Goal: Task Accomplishment & Management: Complete application form

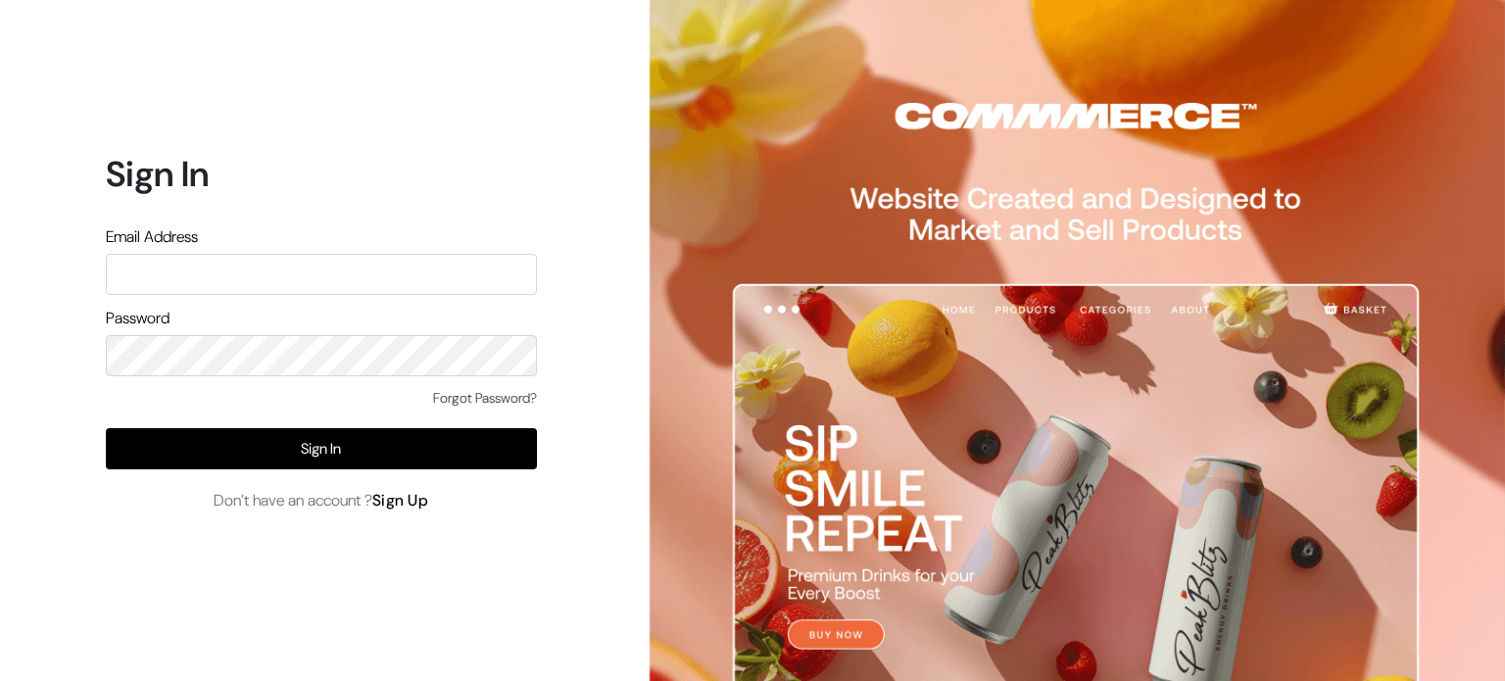
click at [408, 499] on link "Sign Up" at bounding box center [400, 500] width 57 height 21
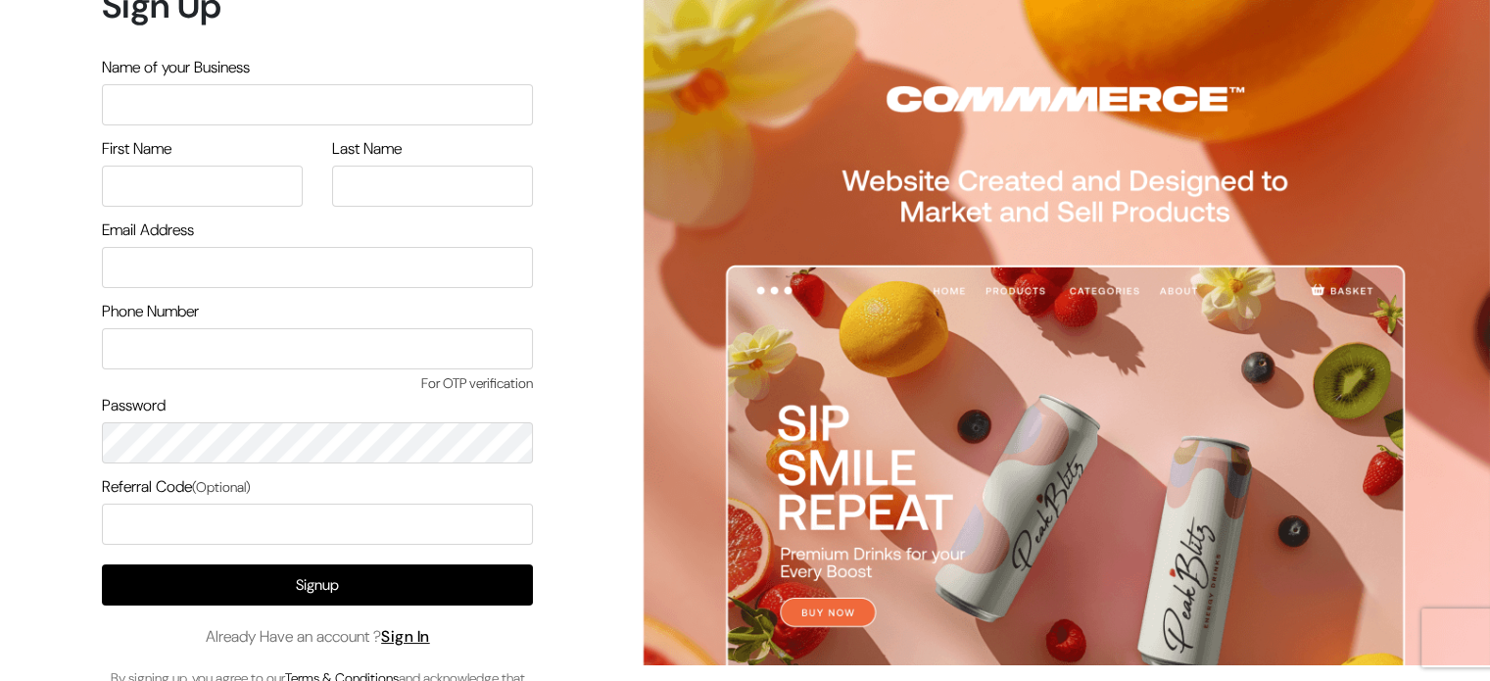
scroll to position [16, 0]
click at [325, 103] on input "text" at bounding box center [317, 104] width 431 height 41
type input "jewellery"
click at [224, 179] on input "text" at bounding box center [202, 186] width 201 height 41
type input "[PERSON_NAME]"
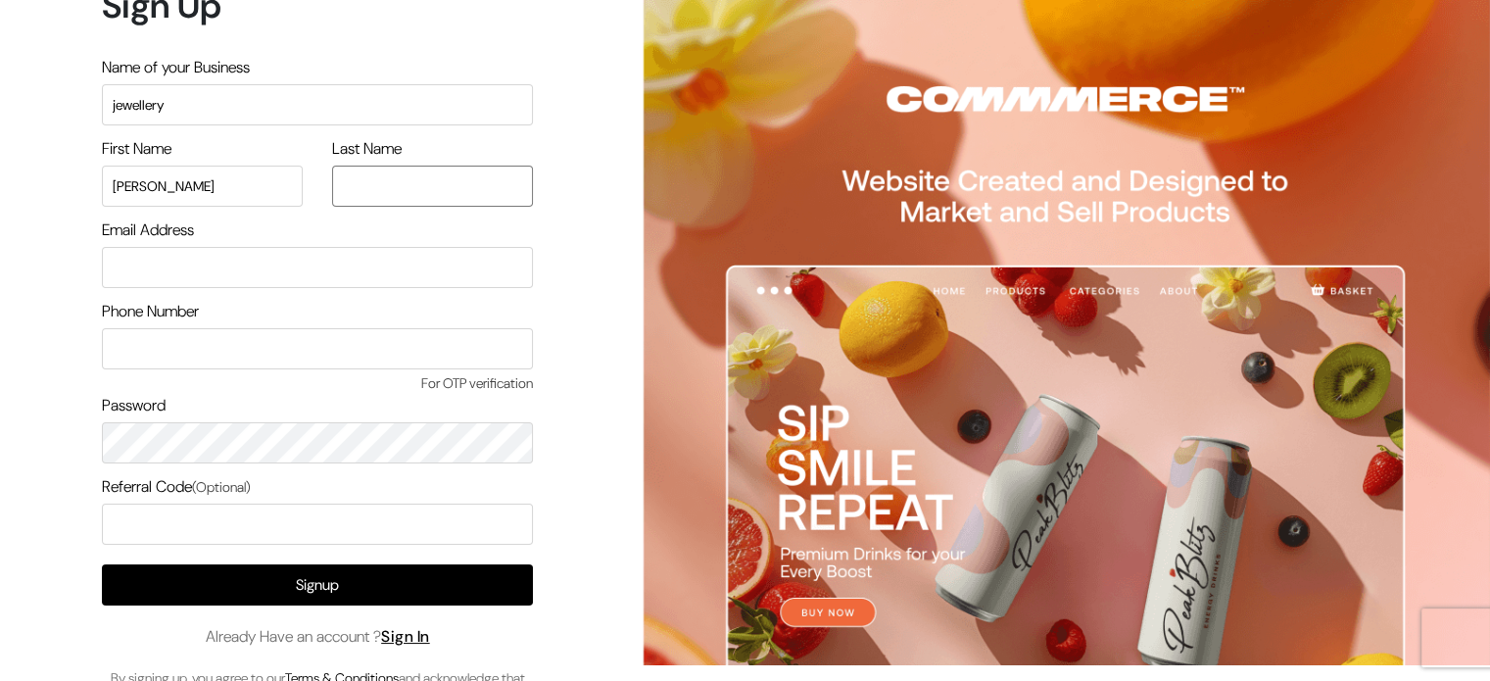
click at [399, 180] on input "text" at bounding box center [432, 186] width 201 height 41
type input "singh"
click at [314, 271] on input "email" at bounding box center [317, 267] width 431 height 41
type input "bipinsingh021@gmail.com"
click at [244, 359] on input "text" at bounding box center [317, 348] width 431 height 41
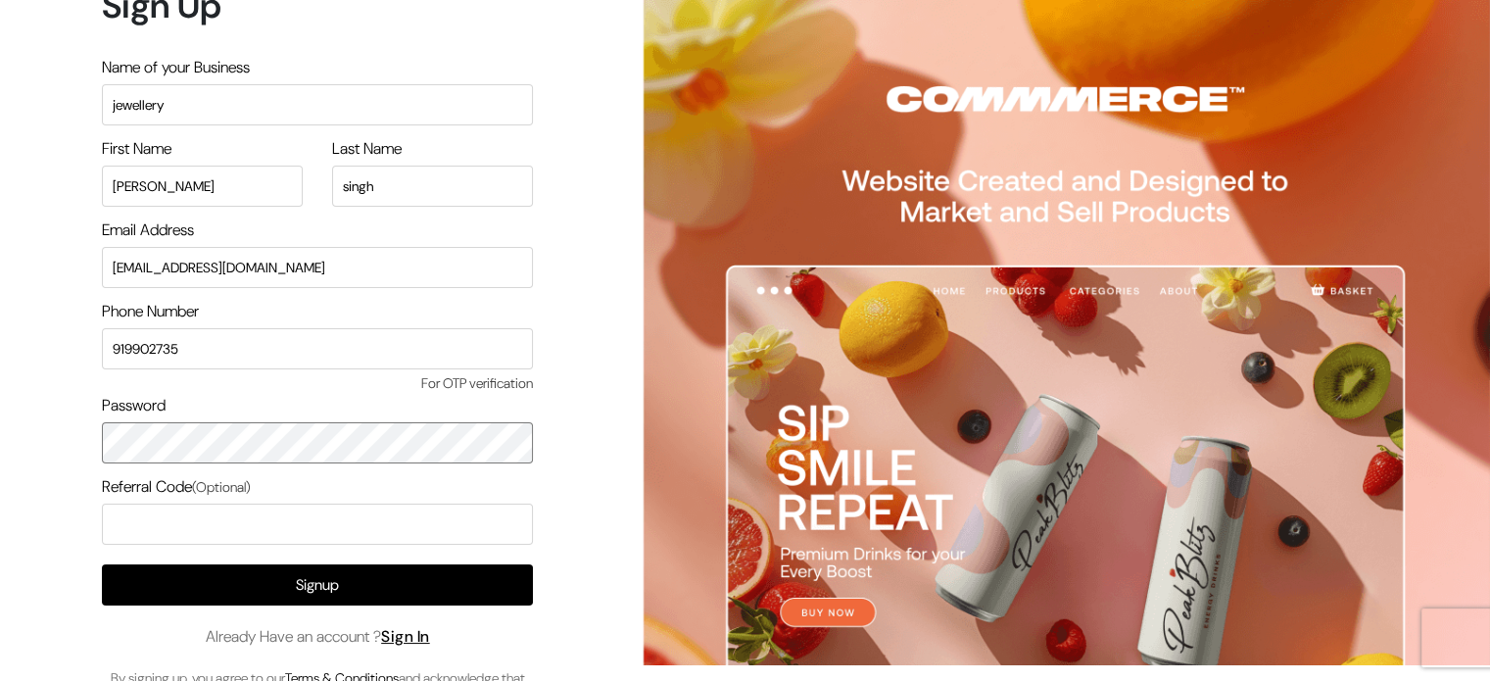
click at [258, 438] on div "Password" at bounding box center [317, 429] width 431 height 70
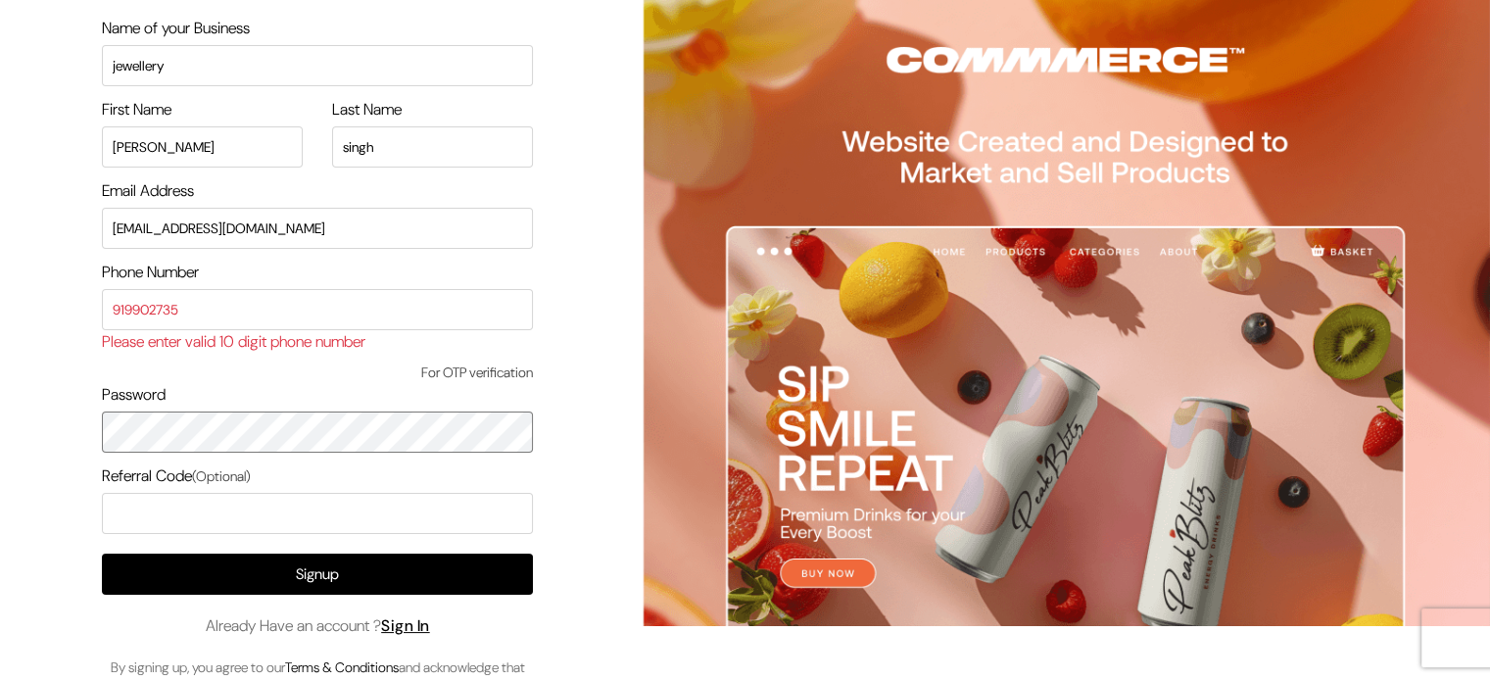
scroll to position [55, 0]
click at [204, 308] on input "919902735" at bounding box center [317, 309] width 431 height 41
type input "9199027359"
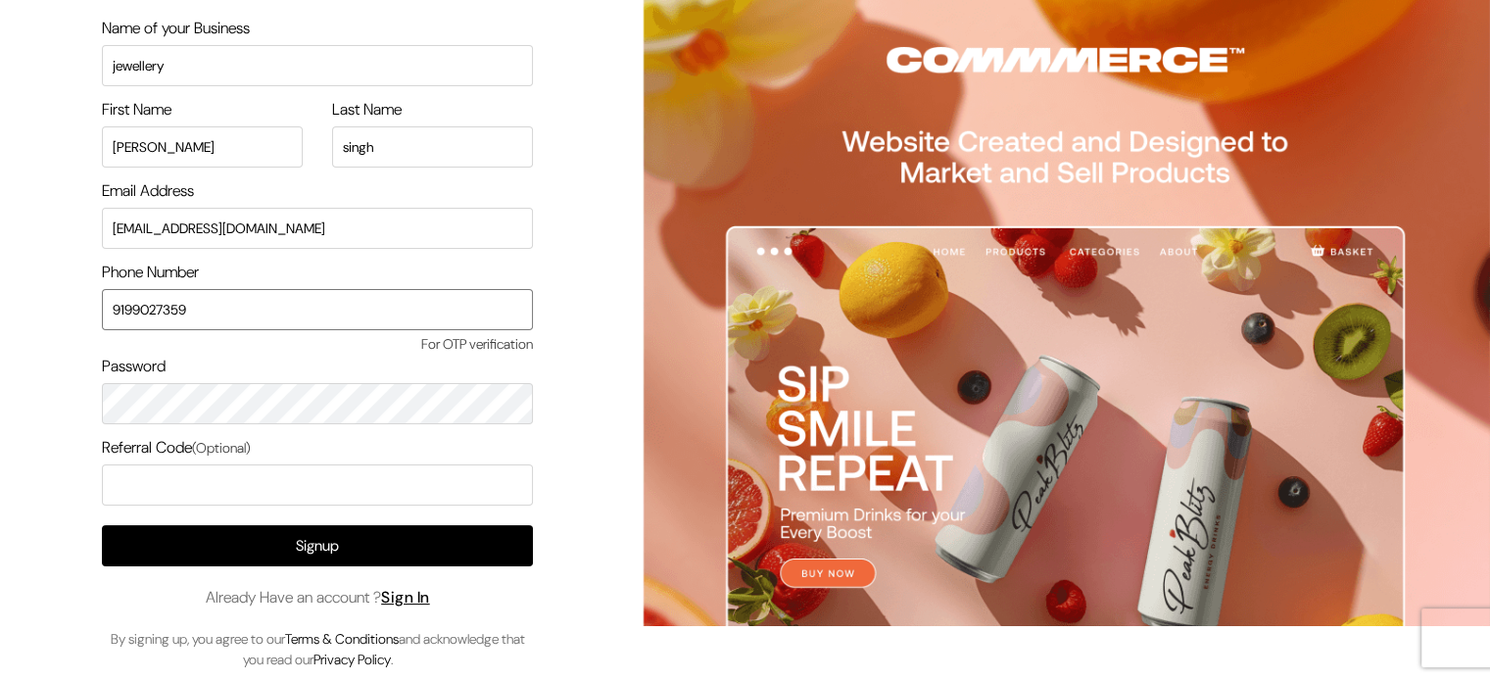
scroll to position [0, 0]
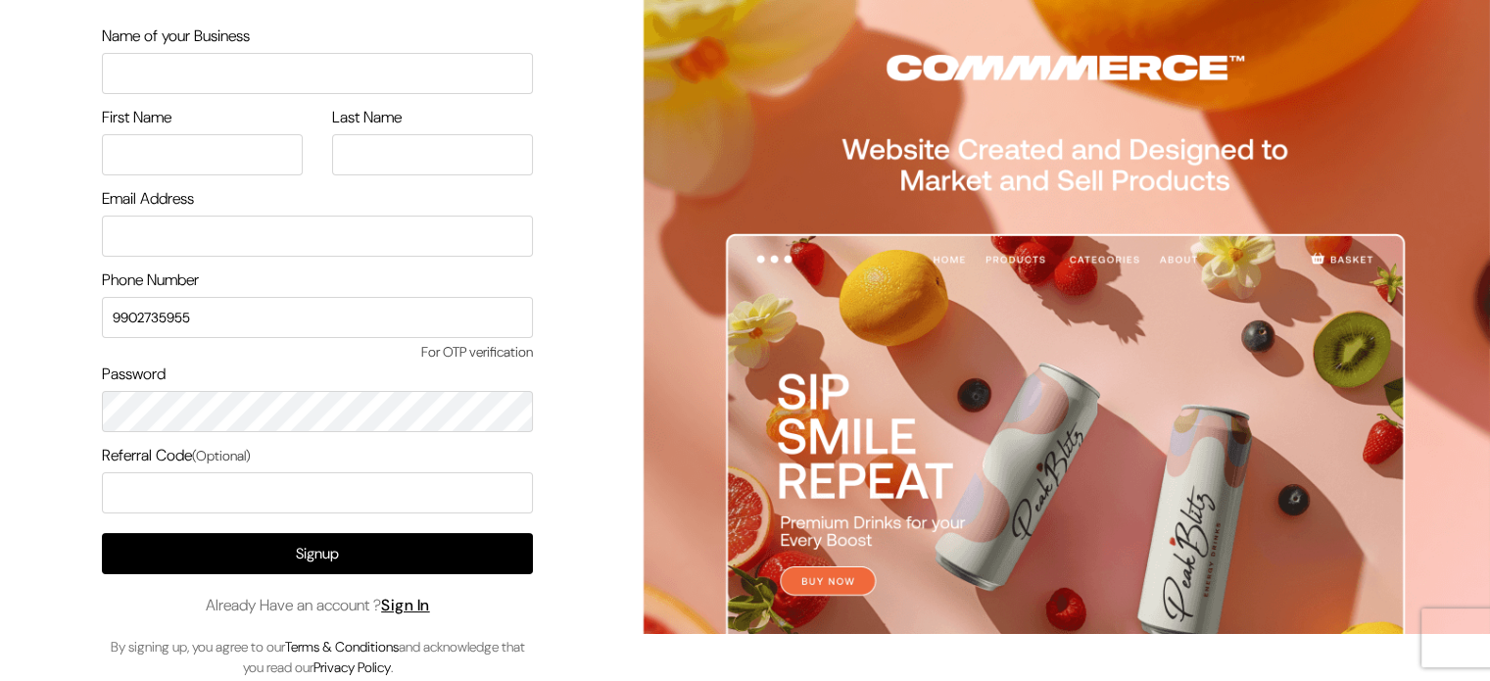
scroll to position [59, 0]
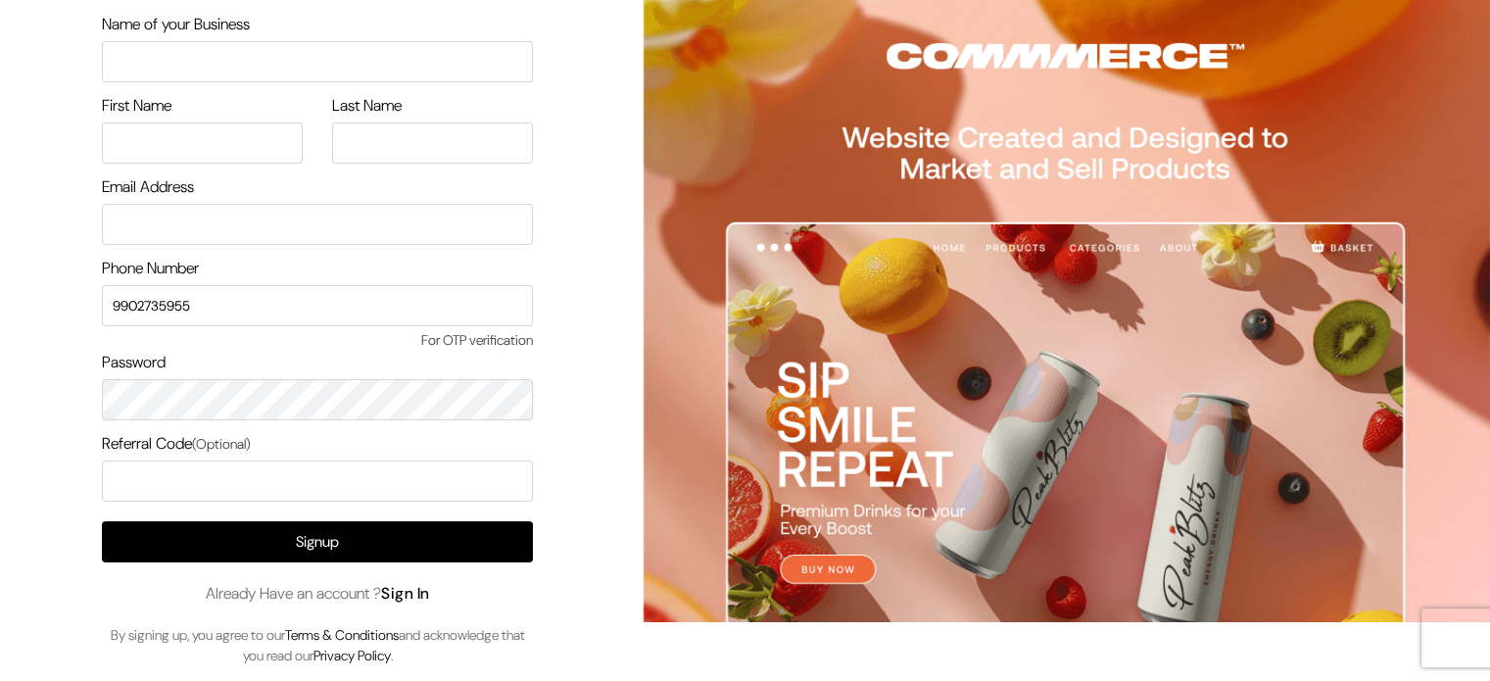
click at [415, 597] on link "Sign In" at bounding box center [405, 593] width 49 height 21
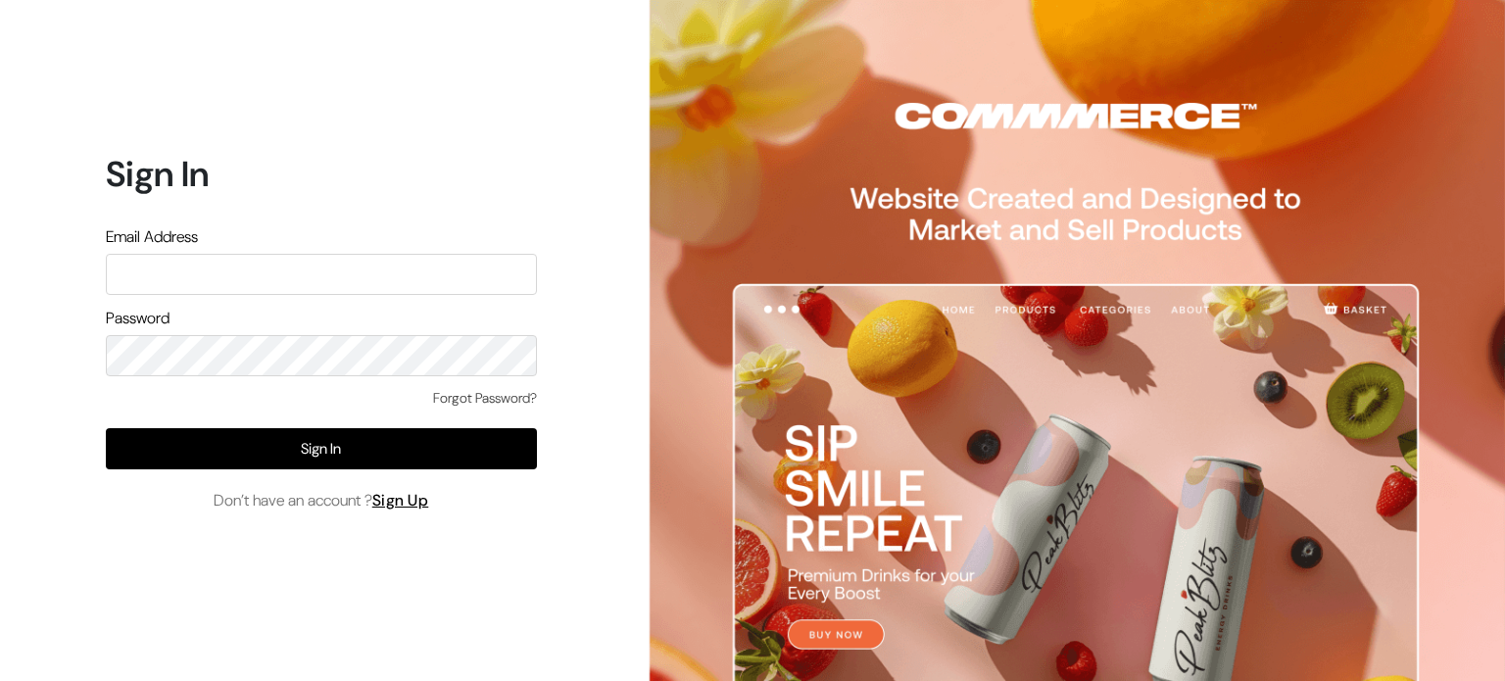
click at [358, 278] on input "text" at bounding box center [321, 274] width 431 height 41
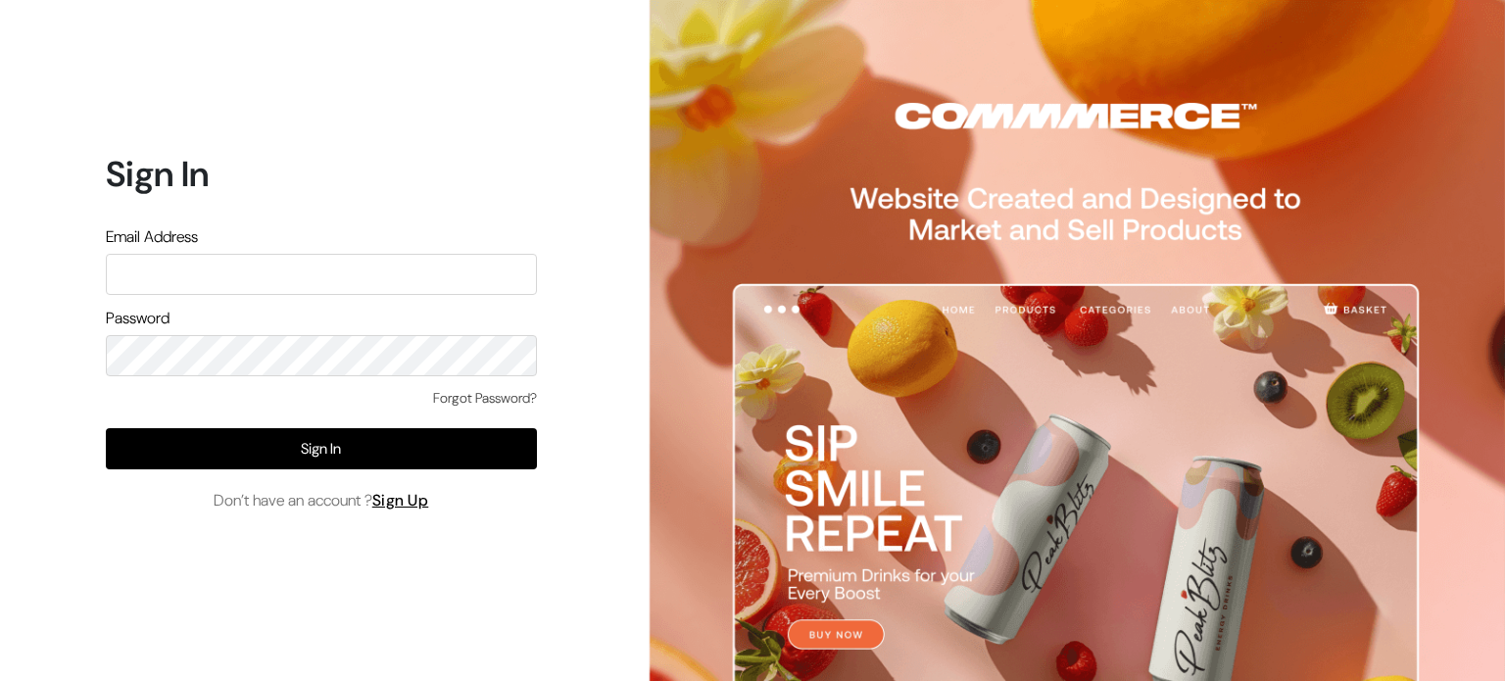
click at [358, 278] on input "text" at bounding box center [321, 274] width 431 height 41
type input "bipinsingh@commmerce.com"
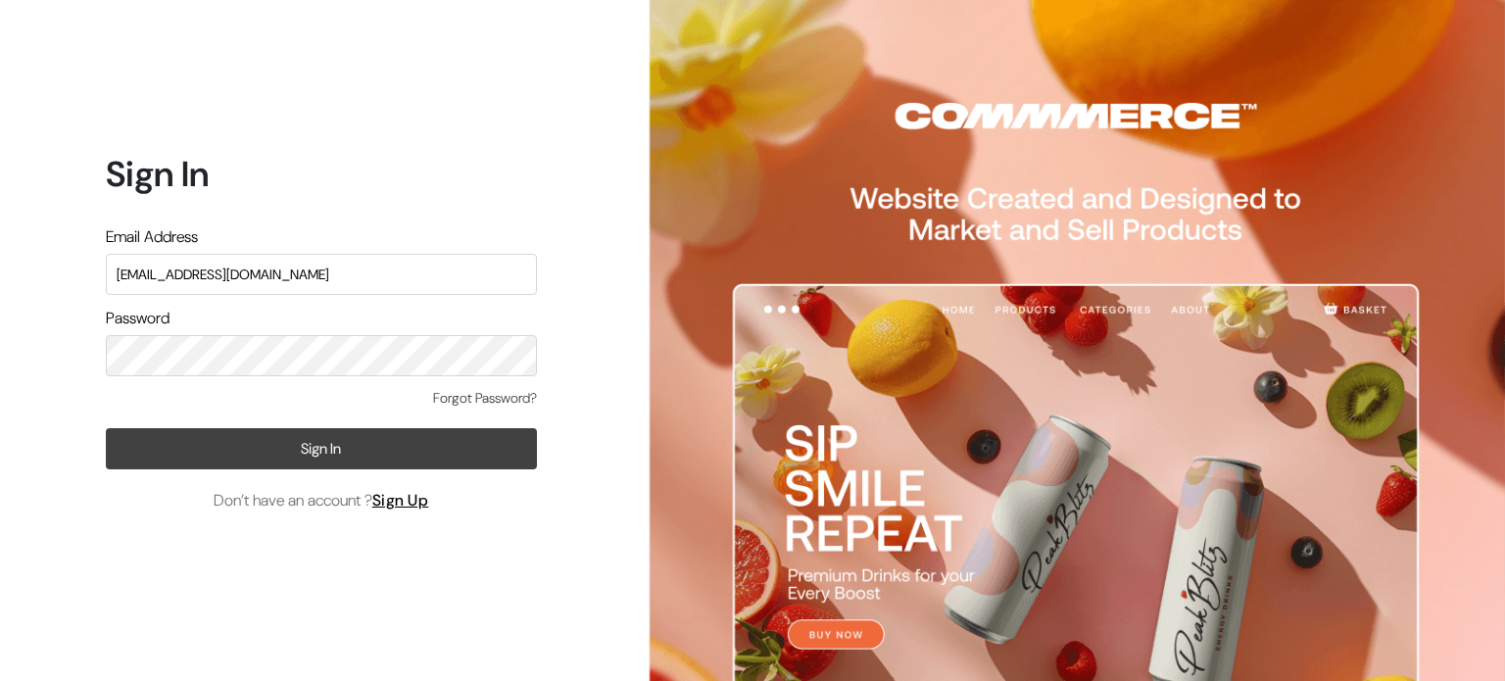
click at [288, 442] on button "Sign In" at bounding box center [321, 448] width 431 height 41
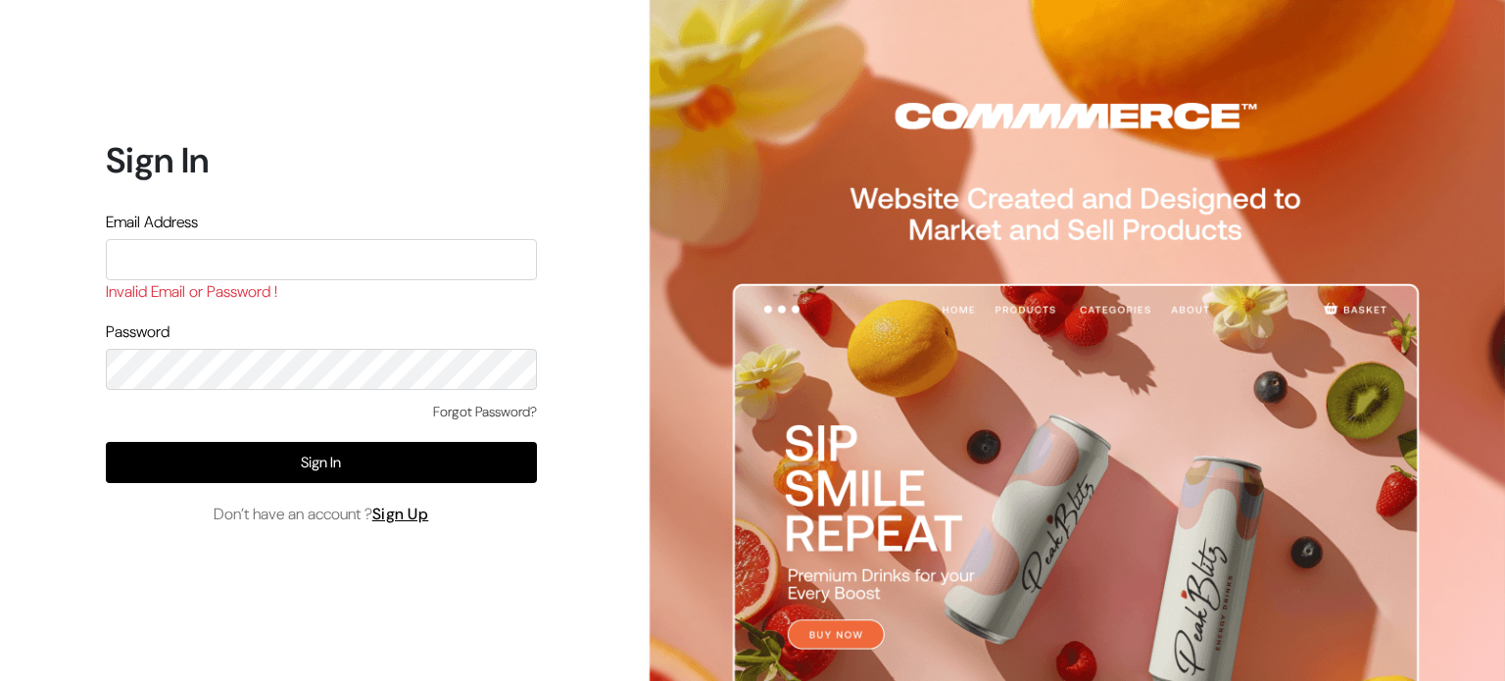
click at [250, 248] on input "text" at bounding box center [321, 259] width 431 height 41
type input "bipinsingh021@gmail.com"
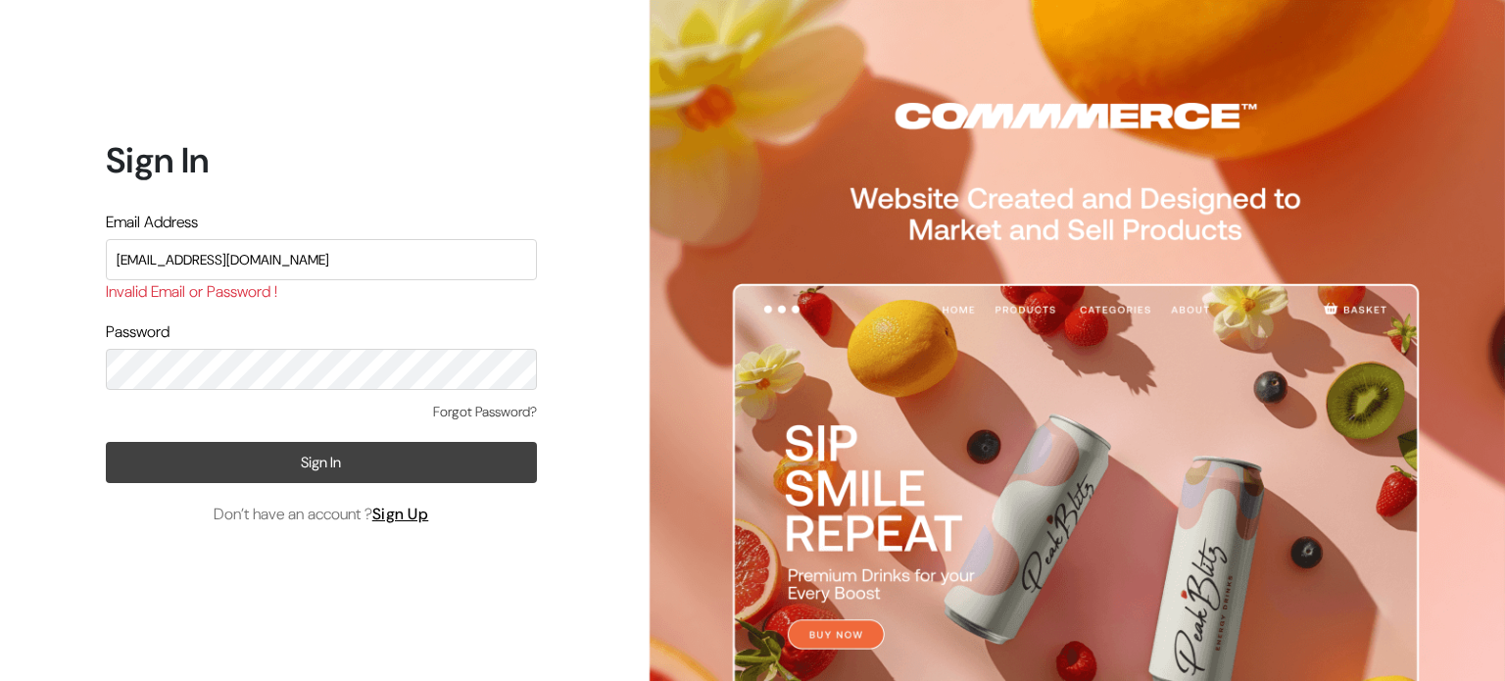
click at [288, 464] on button "Sign In" at bounding box center [321, 462] width 431 height 41
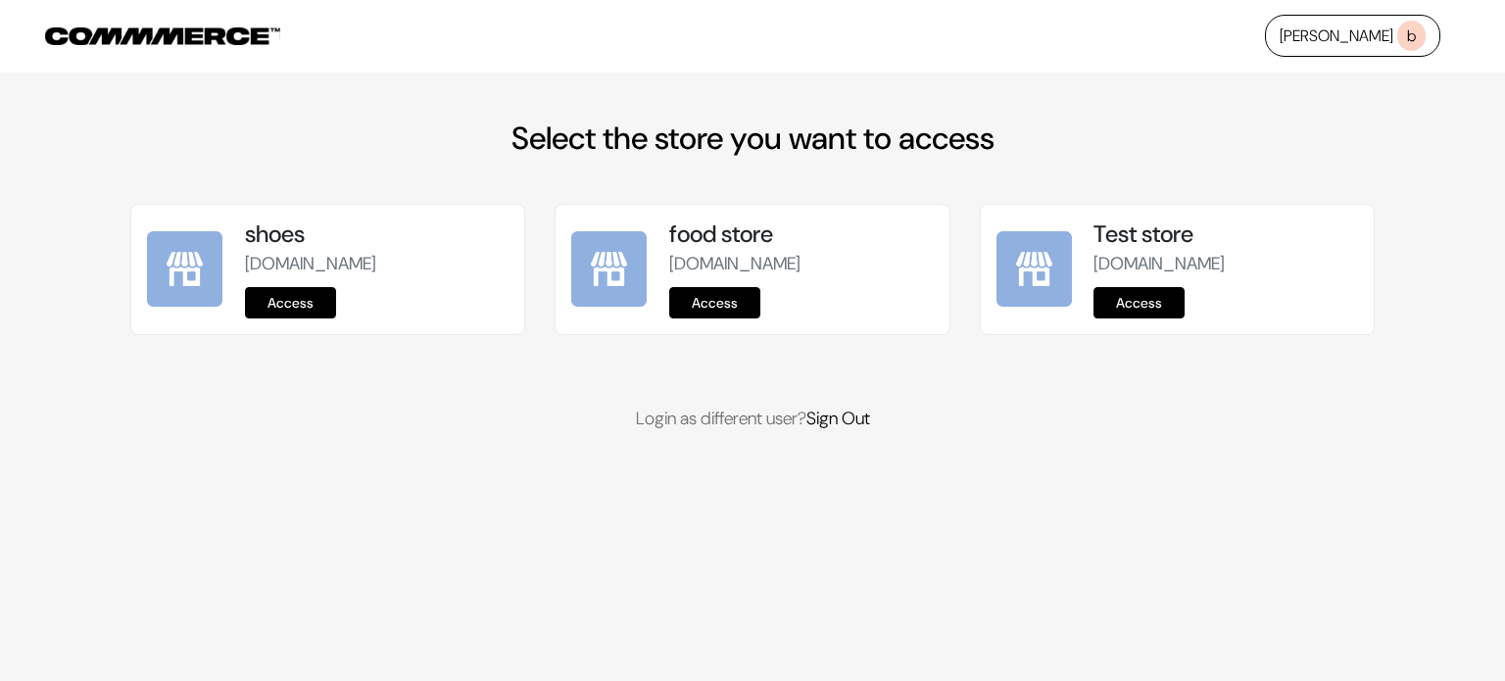
click at [1145, 308] on link "Access" at bounding box center [1139, 302] width 91 height 31
